Goal: Task Accomplishment & Management: Manage account settings

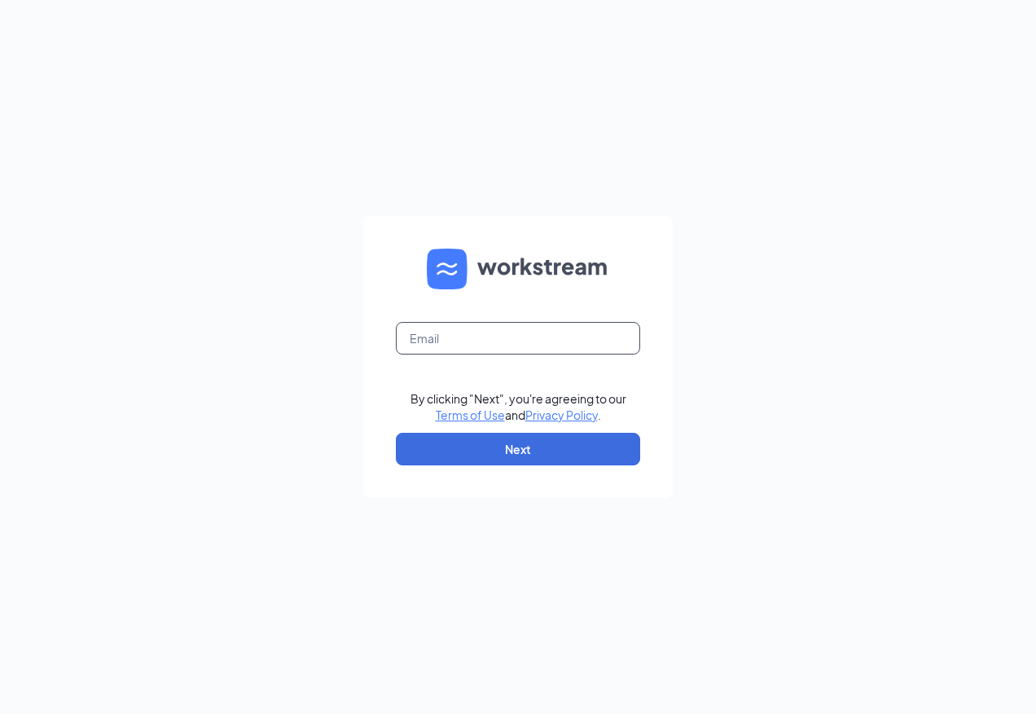
click at [494, 332] on input "text" at bounding box center [518, 338] width 244 height 33
type input "[EMAIL_ADDRESS][DOMAIN_NAME]"
click at [526, 467] on form "[EMAIL_ADDRESS][DOMAIN_NAME] By clicking "Next", you're agreeing to our Terms o…" at bounding box center [518, 357] width 310 height 282
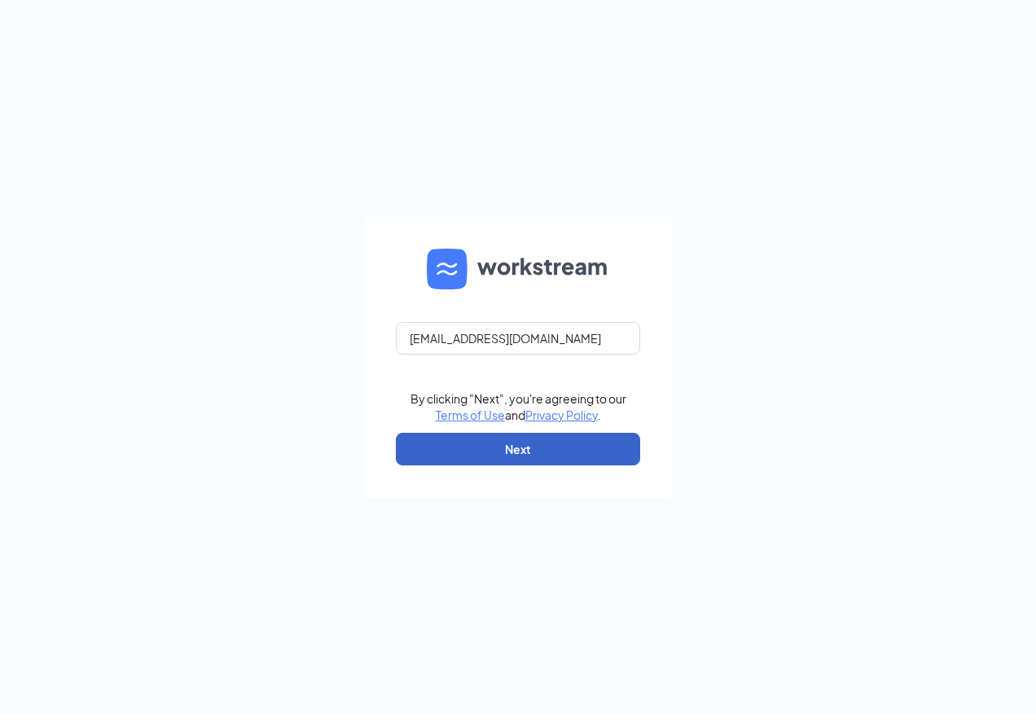
click at [533, 457] on button "Next" at bounding box center [518, 449] width 244 height 33
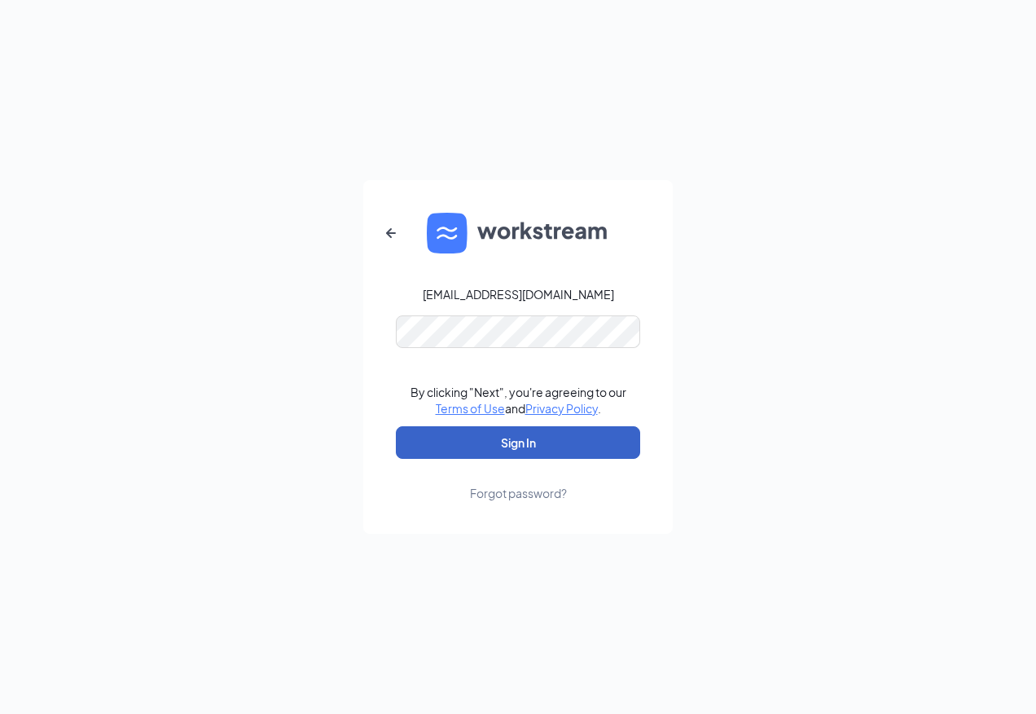
click at [573, 442] on button "Sign In" at bounding box center [518, 442] width 244 height 33
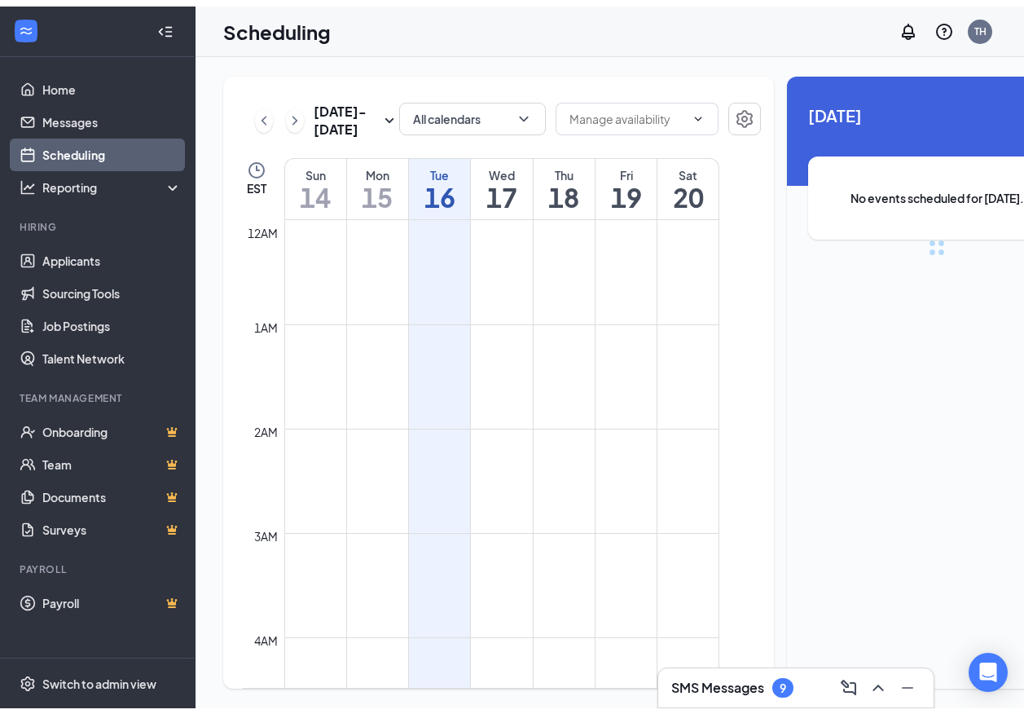
scroll to position [801, 0]
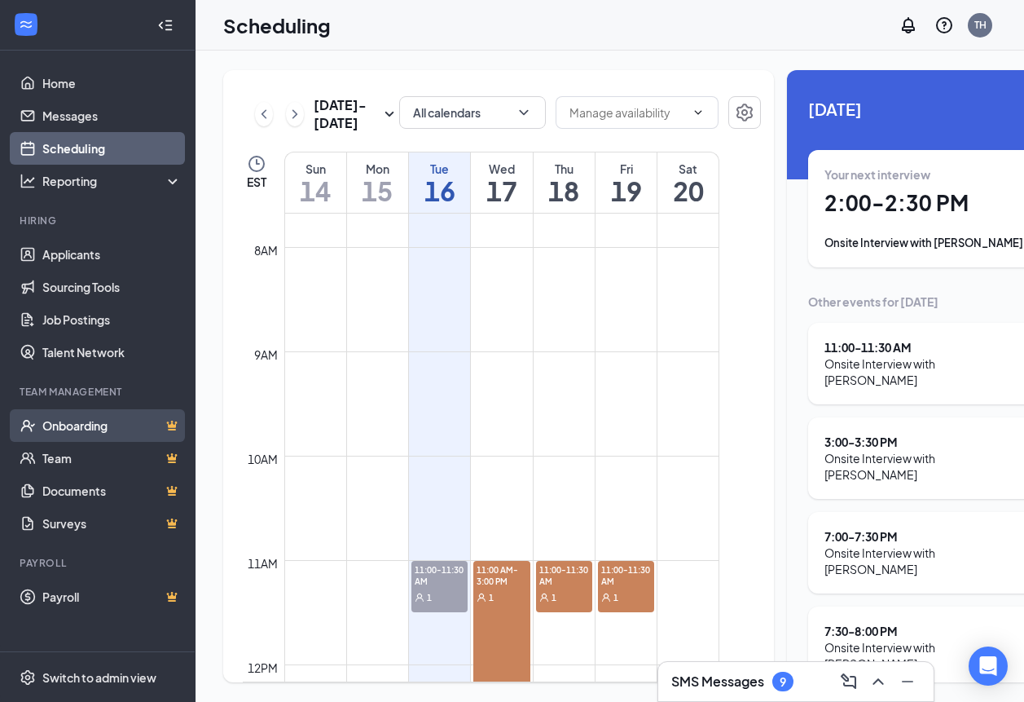
click at [71, 426] on link "Onboarding" at bounding box center [111, 425] width 139 height 33
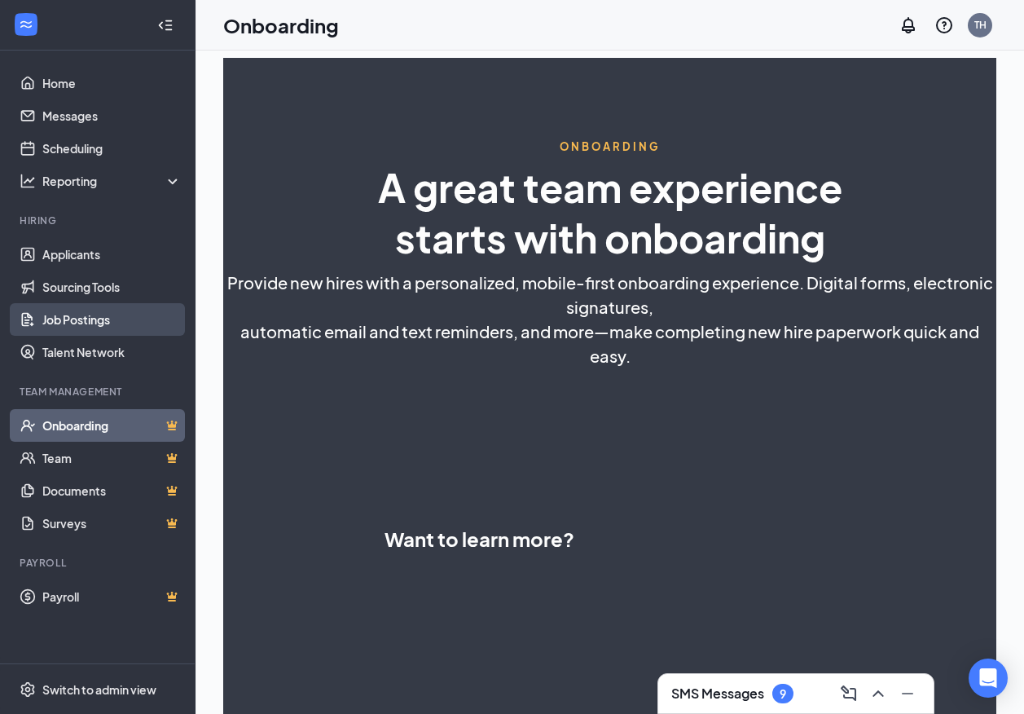
select select "US"
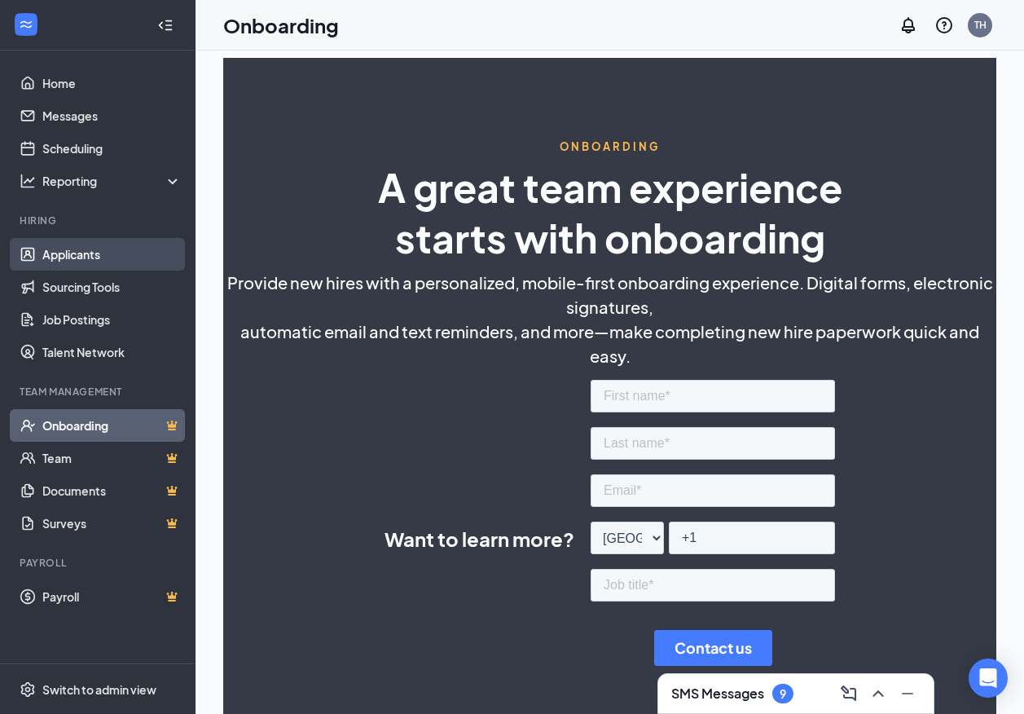
click at [85, 264] on link "Applicants" at bounding box center [111, 254] width 139 height 33
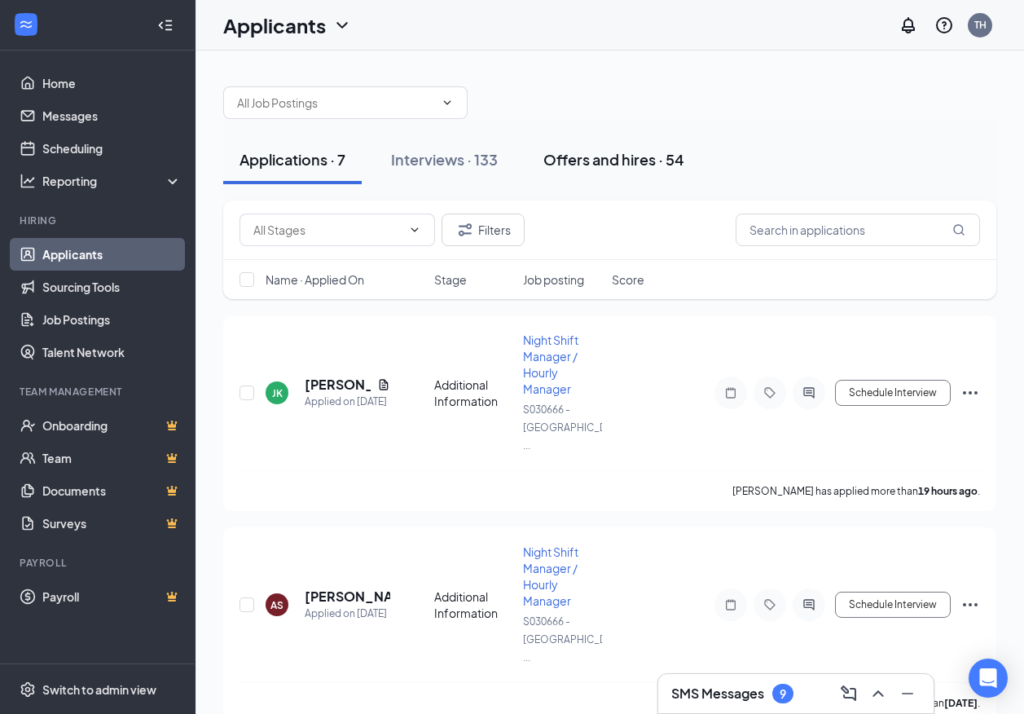
click at [604, 165] on div "Offers and hires · 54" at bounding box center [613, 159] width 141 height 20
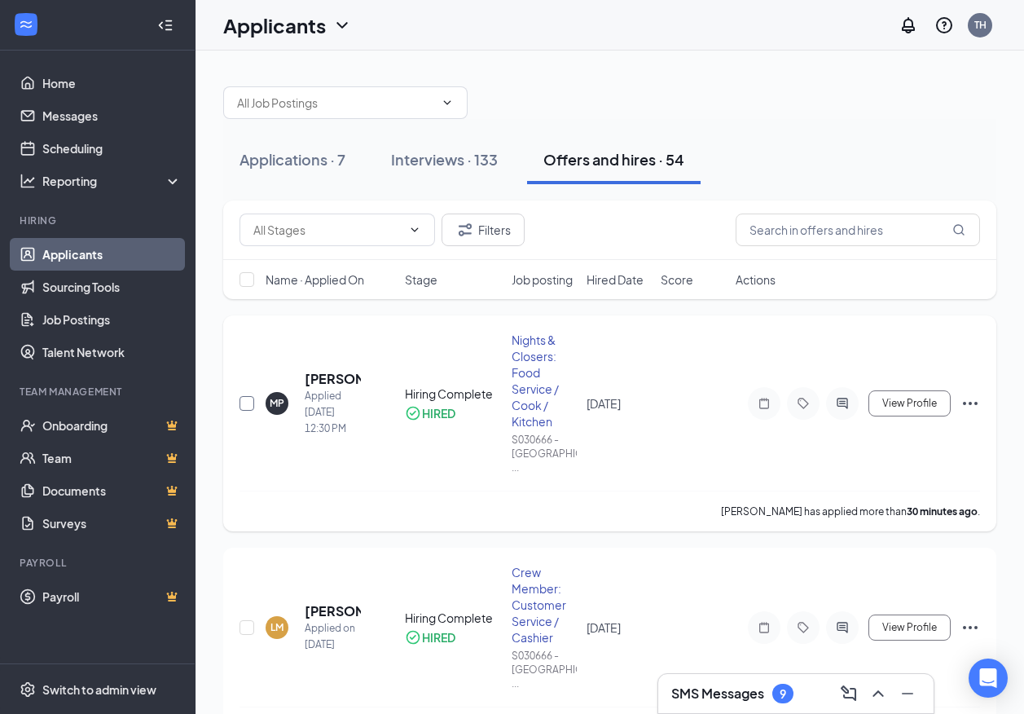
click at [246, 396] on input "checkbox" at bounding box center [247, 403] width 15 height 15
checkbox input "true"
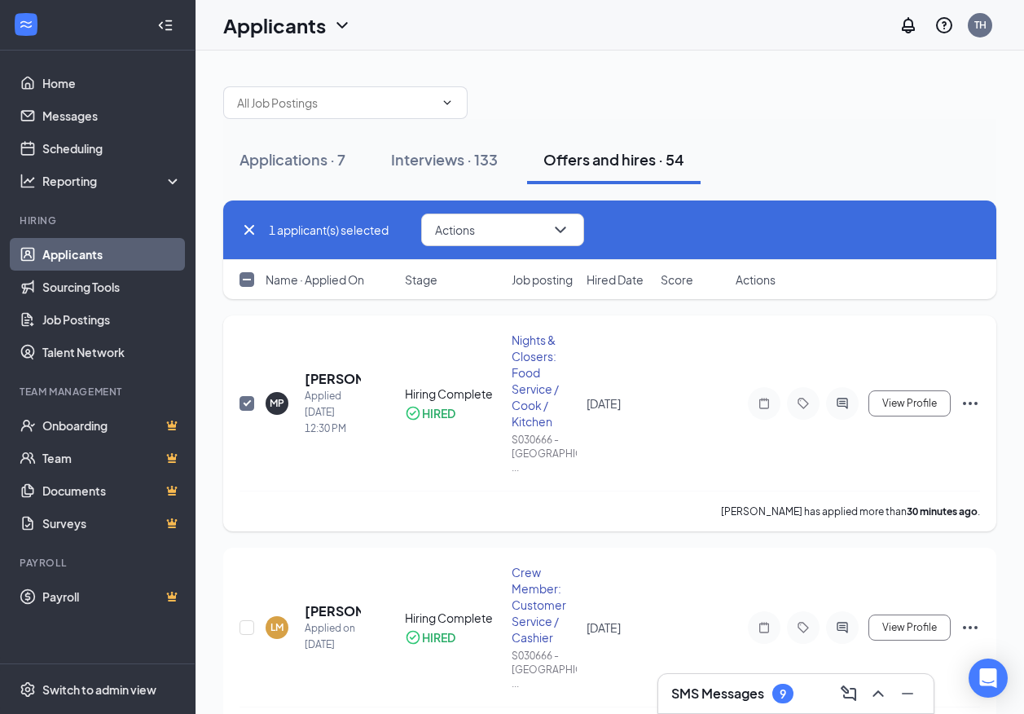
click at [965, 402] on icon "Ellipses" at bounding box center [970, 403] width 15 height 3
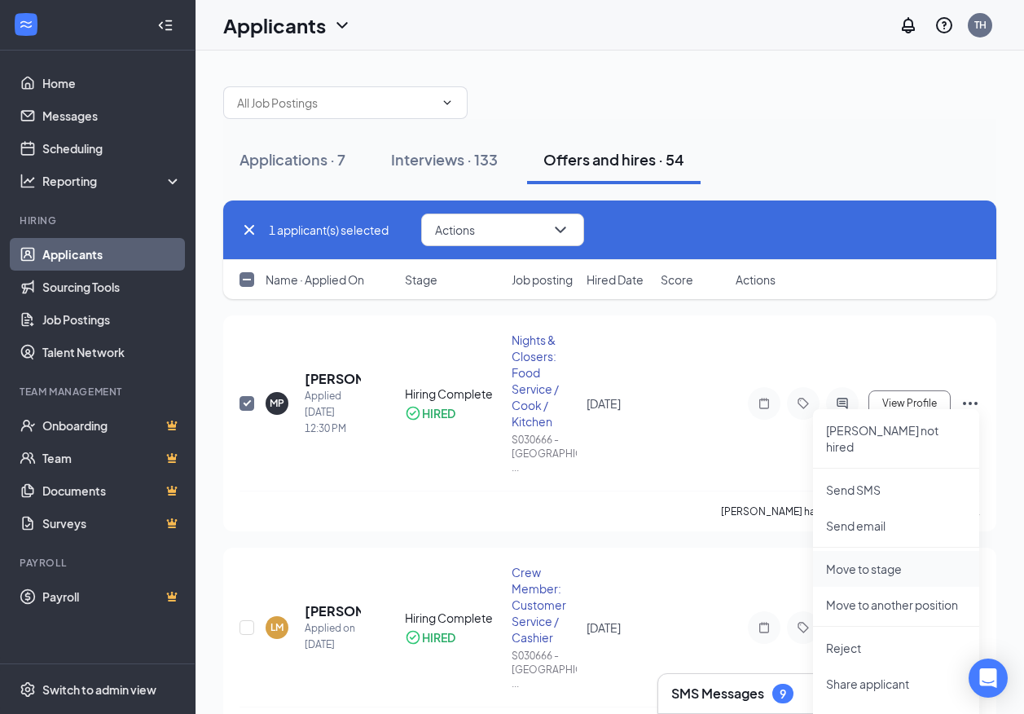
click at [870, 561] on p "Move to stage" at bounding box center [896, 569] width 140 height 16
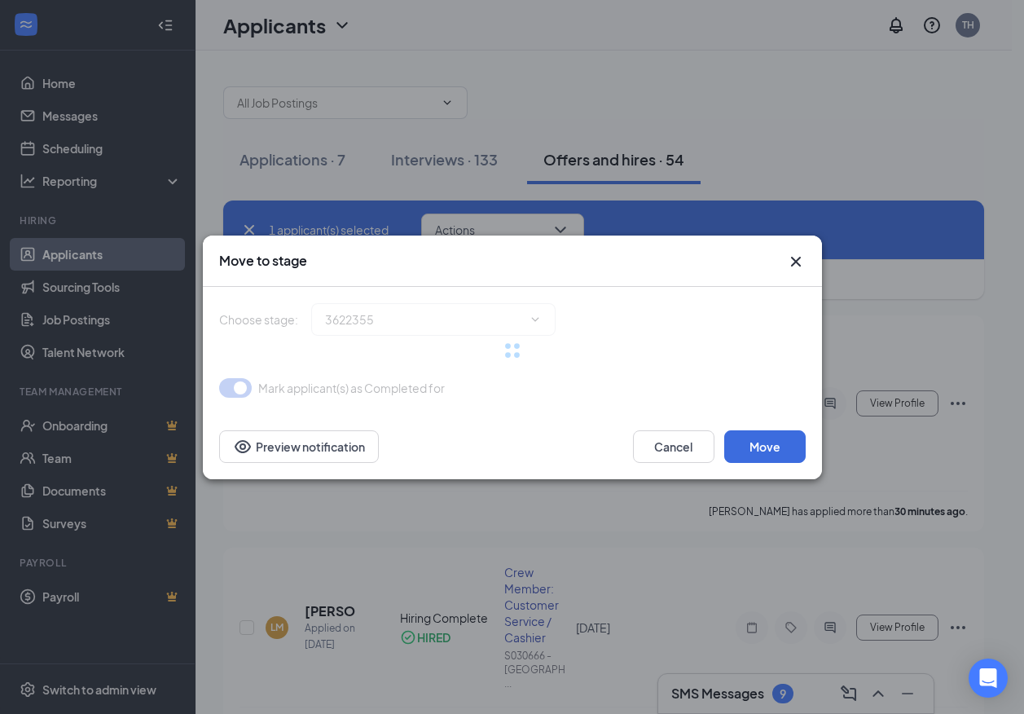
type input "Hiring Complete (current stage)"
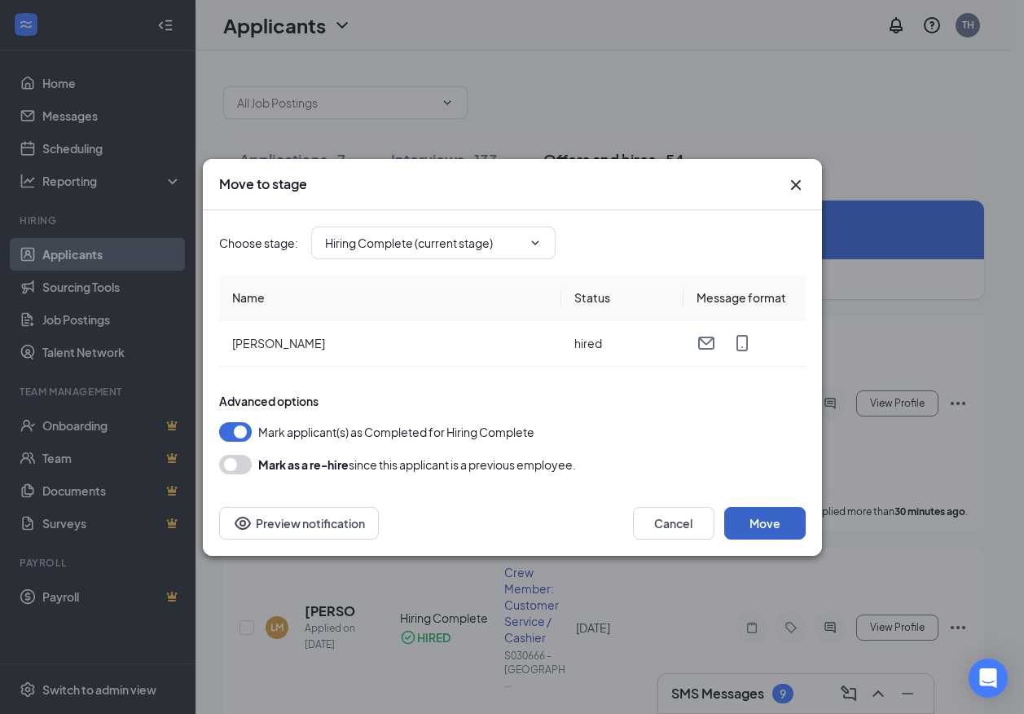
click at [777, 520] on button "Move" at bounding box center [764, 523] width 81 height 33
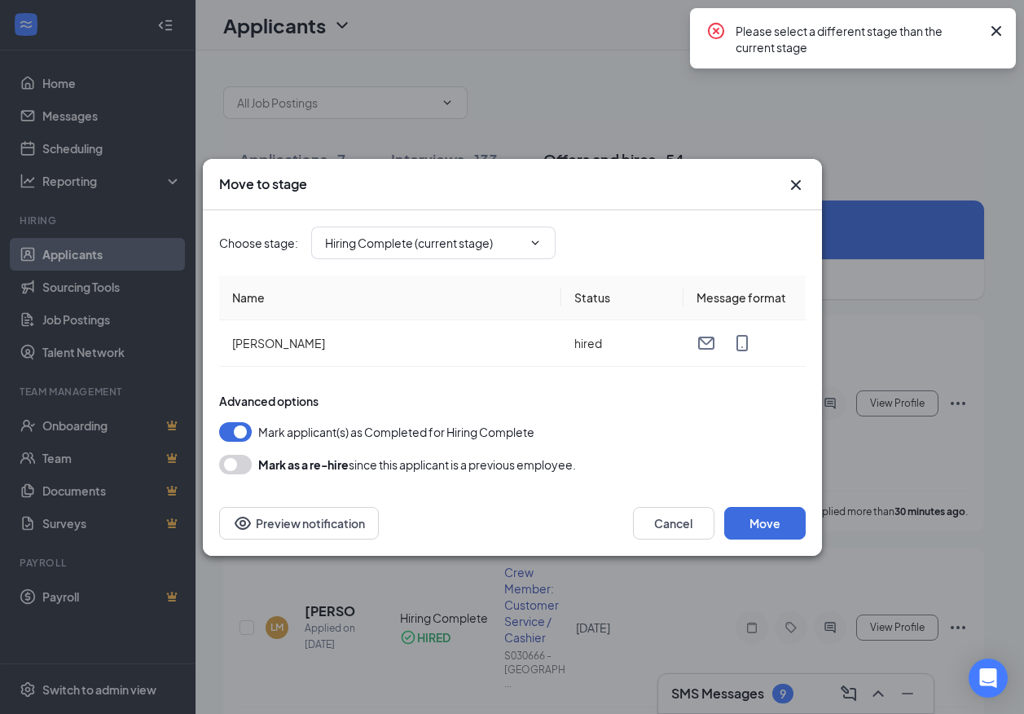
click at [998, 35] on icon "Cross" at bounding box center [997, 31] width 20 height 20
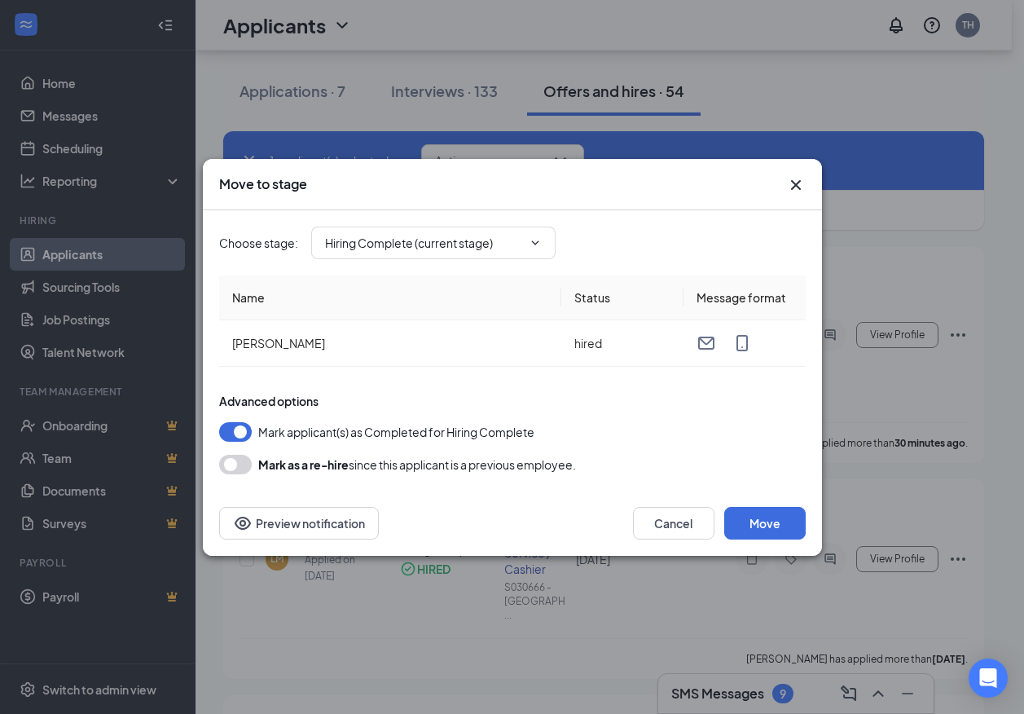
scroll to position [81, 0]
click at [758, 527] on button "Move" at bounding box center [764, 523] width 81 height 33
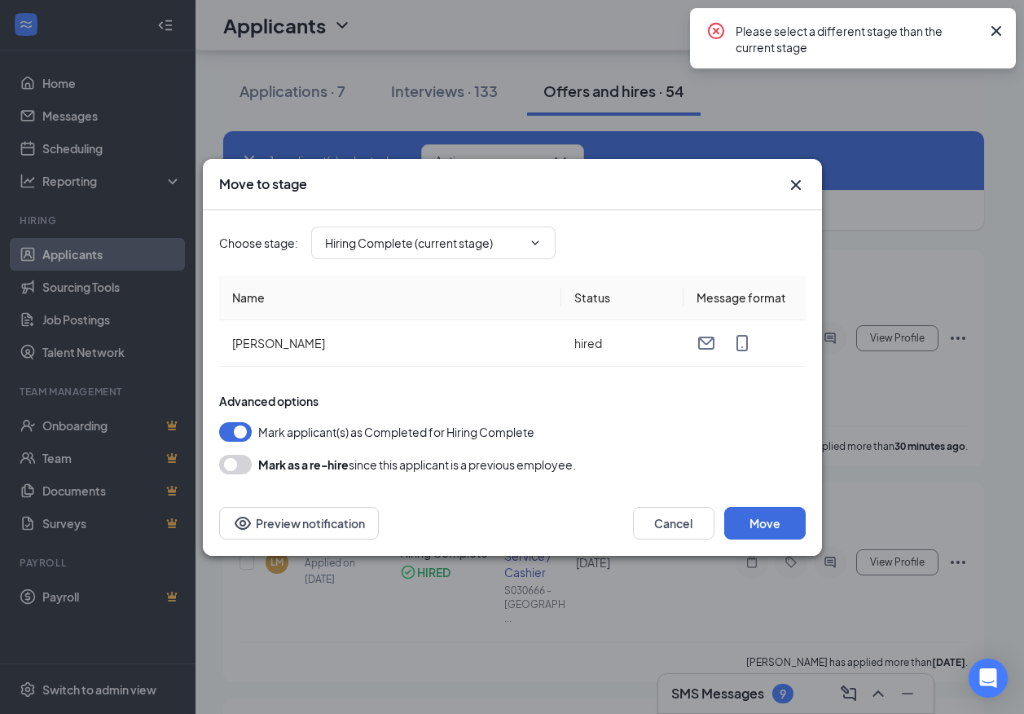
click at [800, 186] on icon "Cross" at bounding box center [796, 185] width 20 height 20
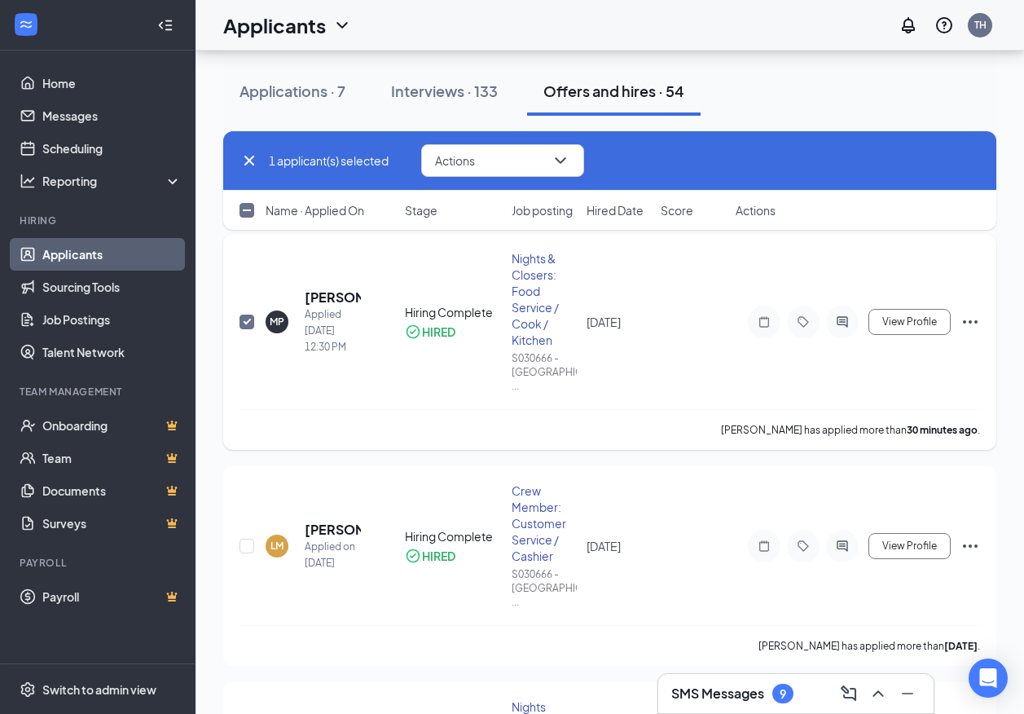
click at [975, 312] on icon "Ellipses" at bounding box center [971, 322] width 20 height 20
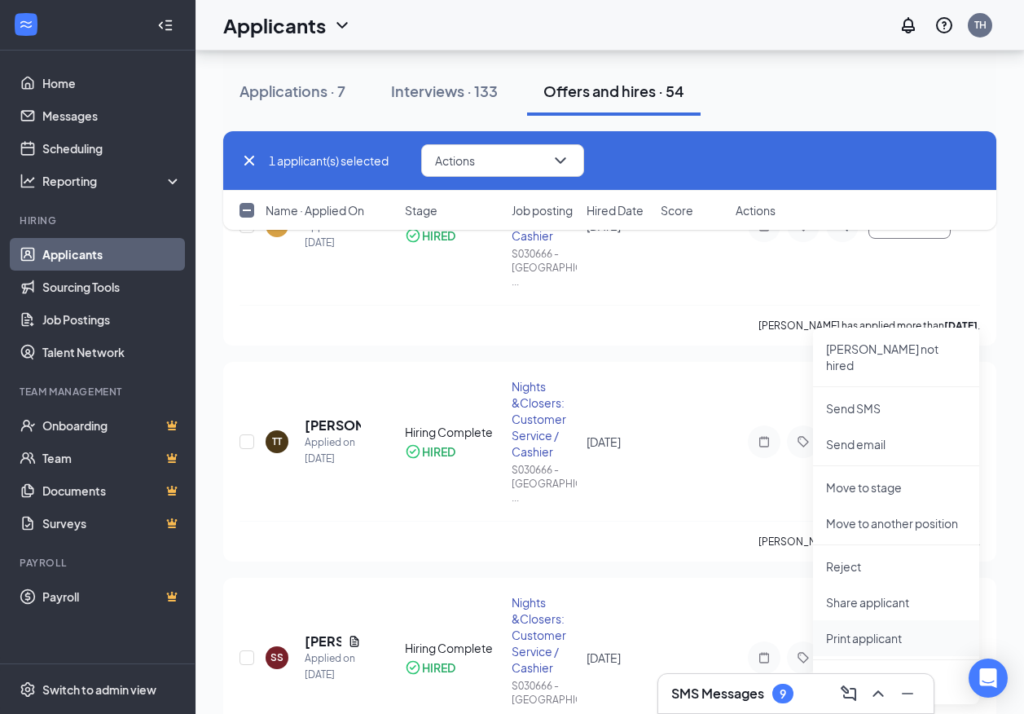
scroll to position [407, 0]
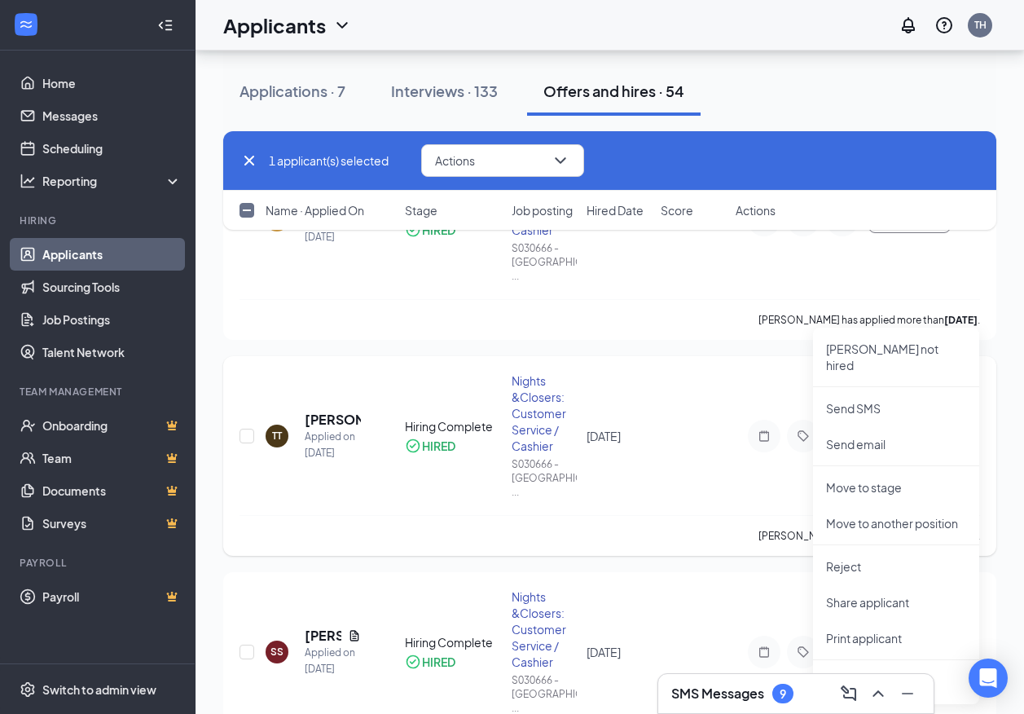
click at [654, 416] on div "TT Tinorra Taylor Applied on Aug 22 Hiring Complete HIRED Nights &Closers: Cust…" at bounding box center [610, 443] width 741 height 143
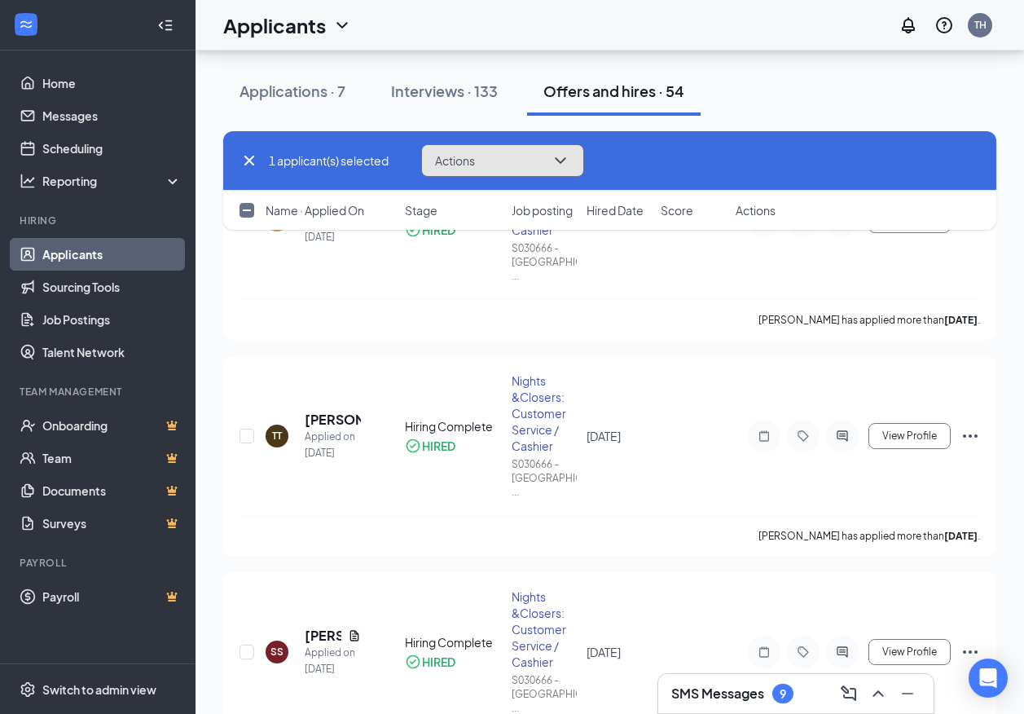
click at [567, 154] on icon "ChevronDown" at bounding box center [561, 161] width 20 height 20
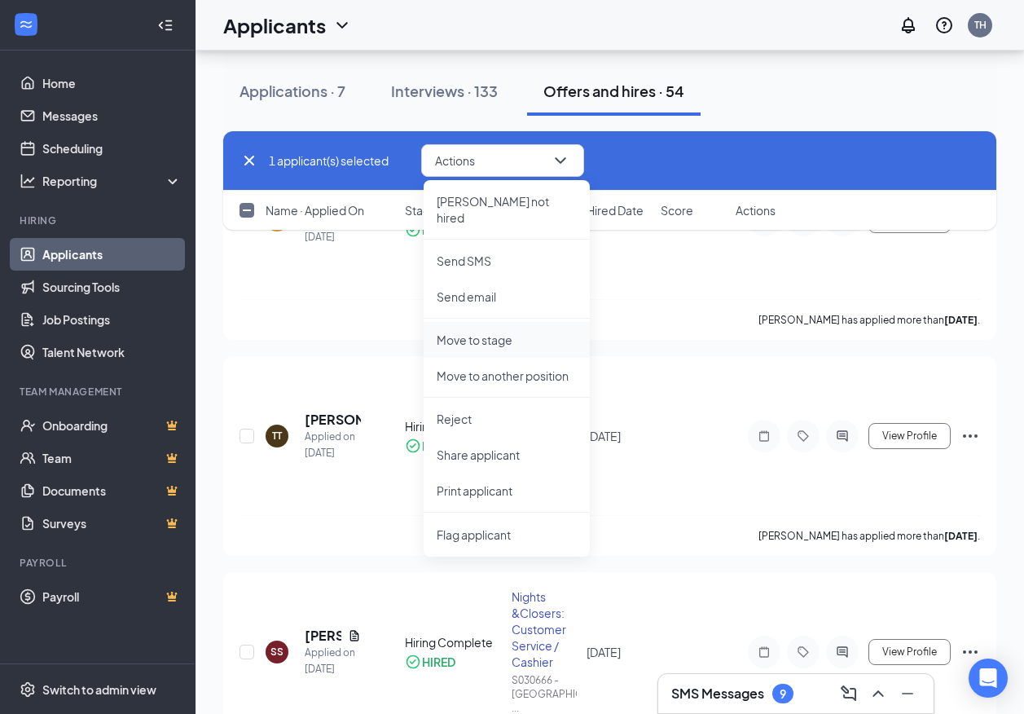
click at [508, 332] on li "Move to stage" at bounding box center [507, 340] width 166 height 36
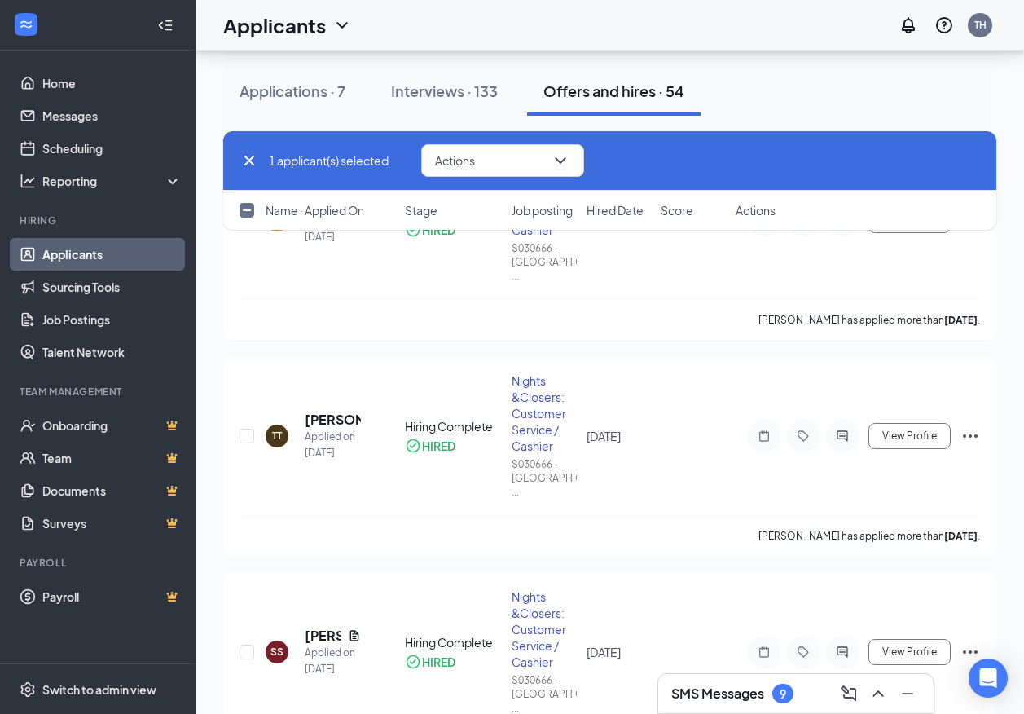
type input "Hiring Complete (current stage)"
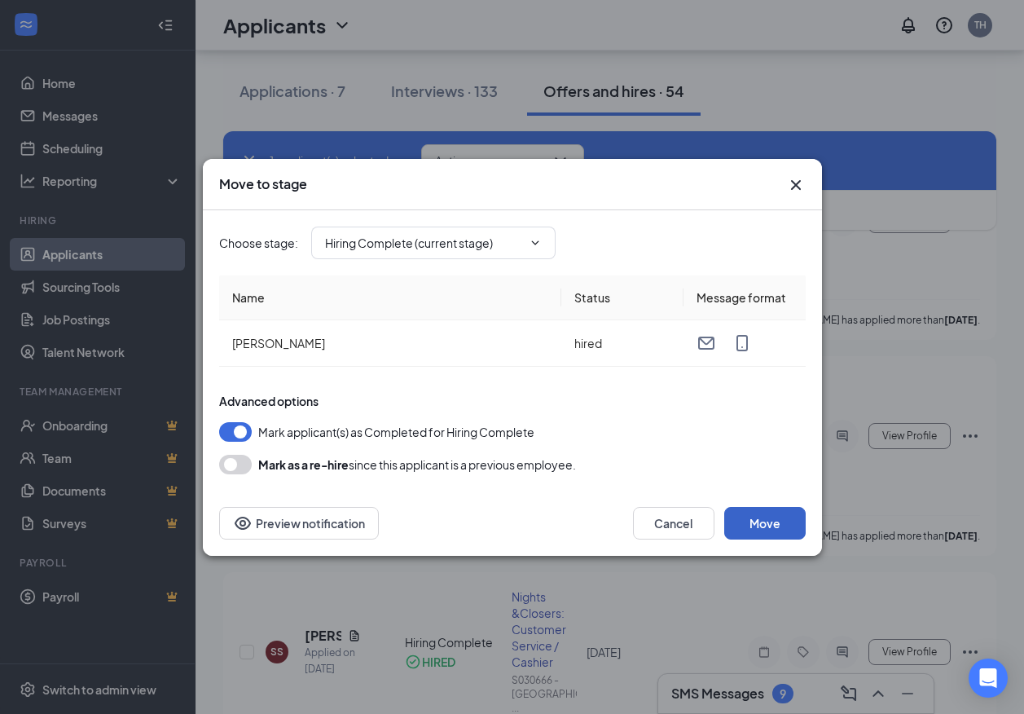
click at [785, 526] on button "Move" at bounding box center [764, 523] width 81 height 33
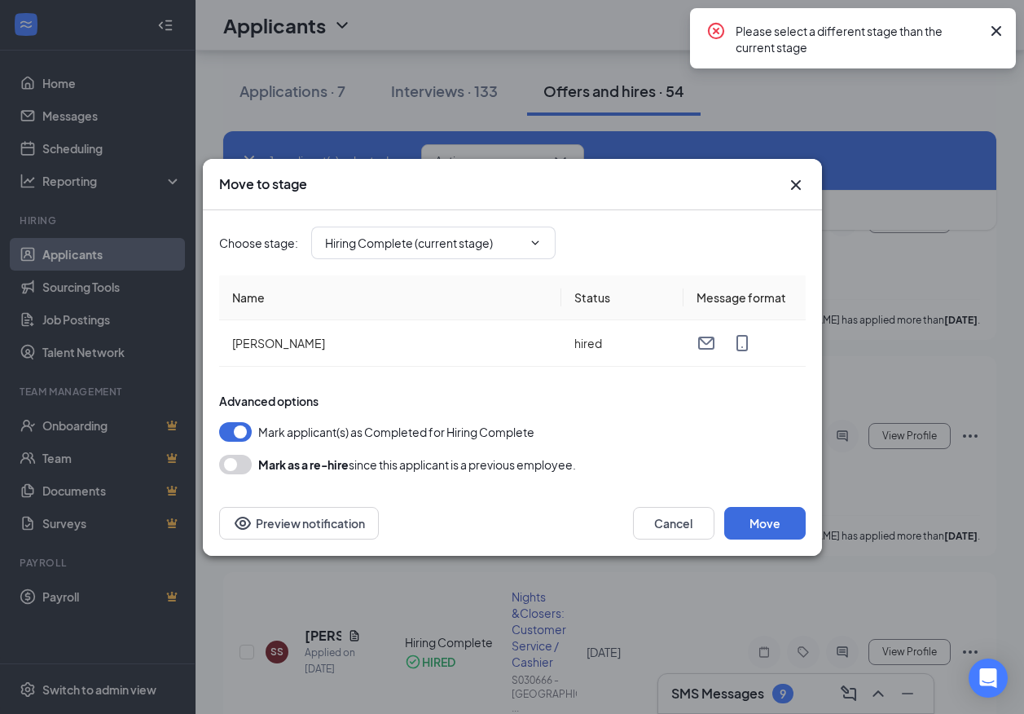
click at [796, 183] on icon "Cross" at bounding box center [796, 185] width 20 height 20
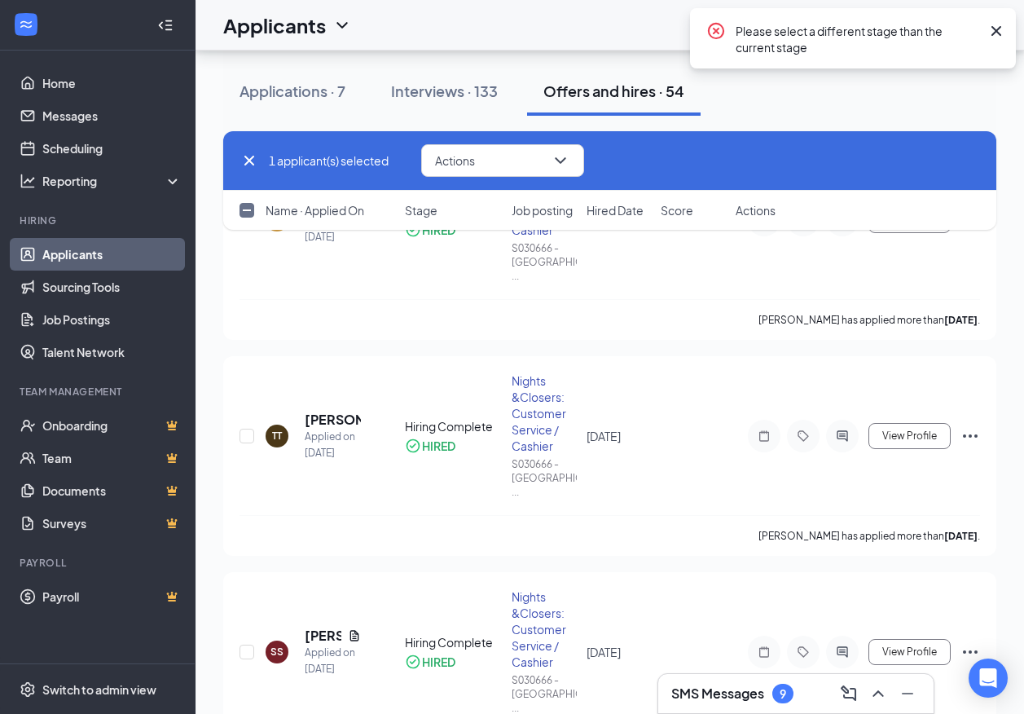
click at [996, 33] on icon "Cross" at bounding box center [997, 31] width 20 height 20
